Goal: Information Seeking & Learning: Learn about a topic

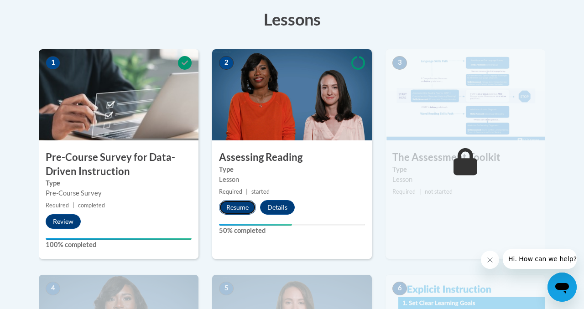
click at [230, 207] on button "Resume" at bounding box center [237, 207] width 37 height 15
